Goal: Information Seeking & Learning: Learn about a topic

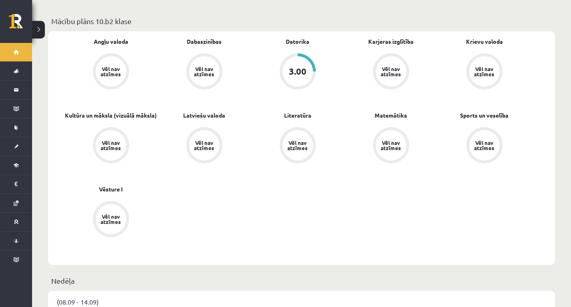
scroll to position [241, 0]
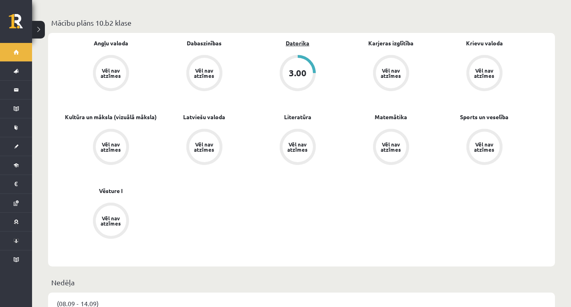
click at [303, 39] on link "Datorika" at bounding box center [298, 43] width 24 height 8
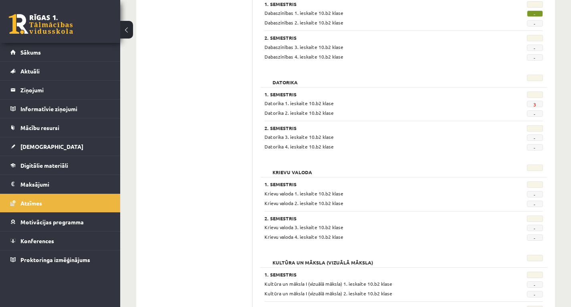
scroll to position [241, 0]
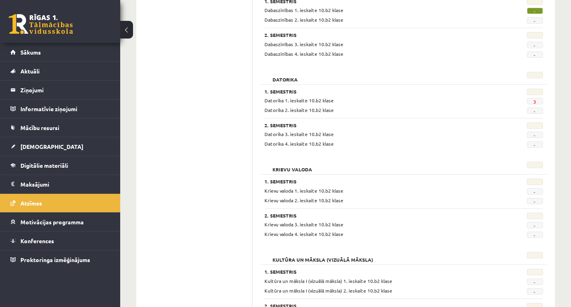
click at [533, 101] on span "3" at bounding box center [535, 101] width 16 height 6
click at [535, 101] on link "3" at bounding box center [535, 101] width 3 height 6
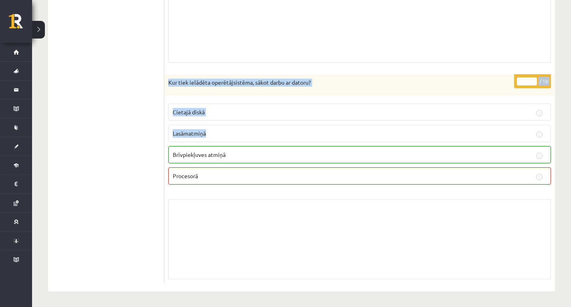
scroll to position [3921, 0]
drag, startPoint x: 169, startPoint y: 22, endPoint x: 298, endPoint y: 180, distance: 203.7
copy form "Kura personāla datora ierīce visticamāk raksturo parametrs 1 TB? Cieto disku Pr…"
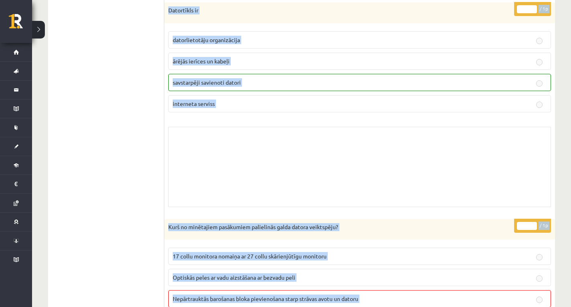
click at [287, 173] on div "Skolotāja pielikums" at bounding box center [359, 167] width 383 height 80
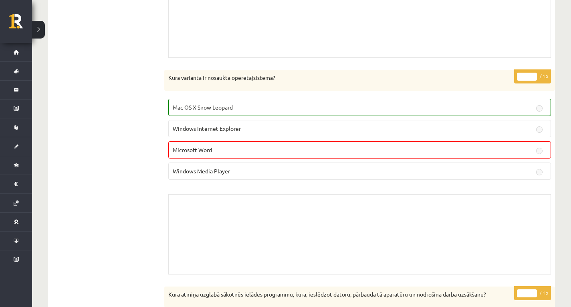
scroll to position [802, 0]
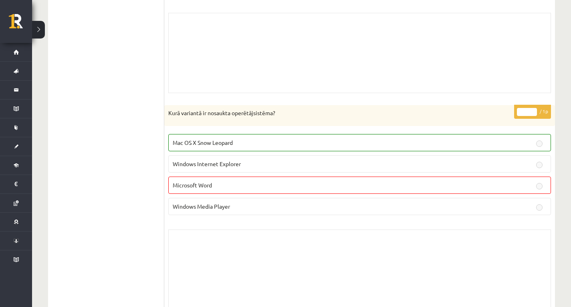
click at [237, 143] on p "Mac OS X Snow Leopard" at bounding box center [360, 142] width 374 height 8
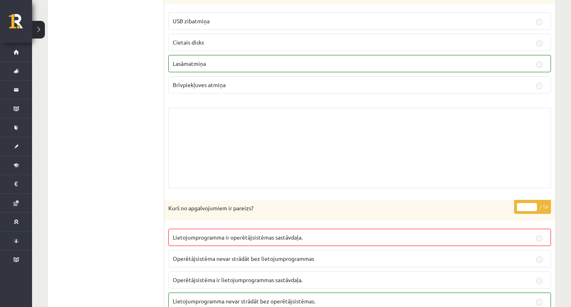
scroll to position [1243, 0]
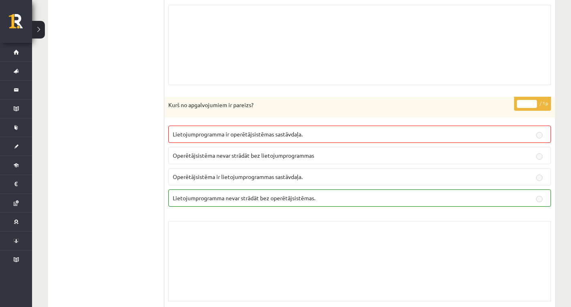
click at [313, 144] on fieldset "Lietojumprogramma ir operētājsistēmas sastāvdaļa. Operētājsistēma nevar strādāt…" at bounding box center [359, 164] width 383 height 87
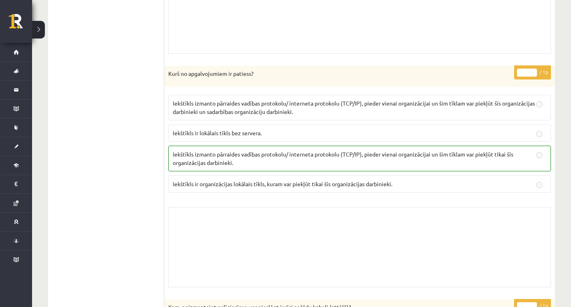
scroll to position [1924, 0]
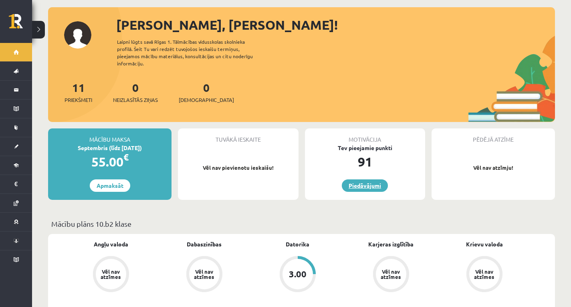
scroll to position [40, 0]
click at [358, 179] on link "Piedāvājumi" at bounding box center [365, 185] width 46 height 12
